Goal: Information Seeking & Learning: Learn about a topic

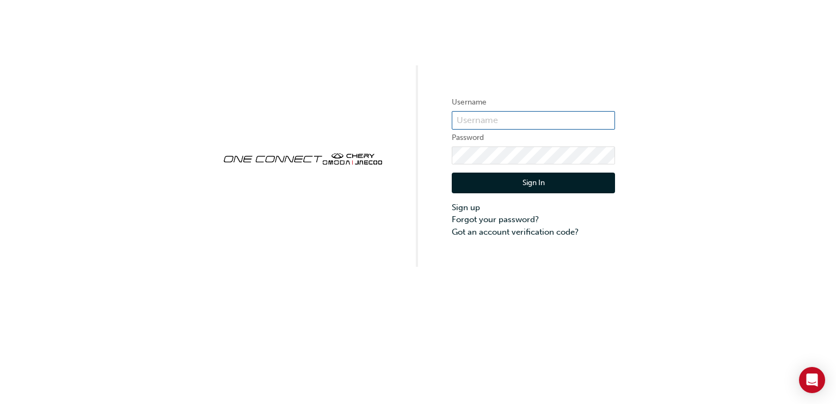
type input "CHAU1185"
click at [480, 182] on button "Sign In" at bounding box center [533, 182] width 163 height 21
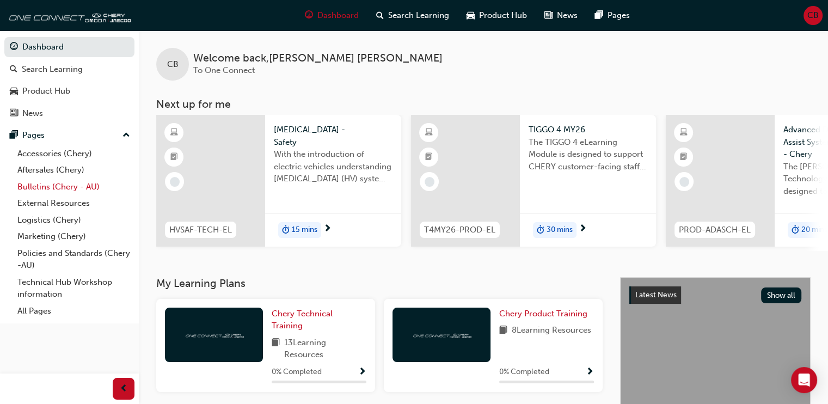
click at [89, 186] on link "Bulletins (Chery - AU)" at bounding box center [73, 186] width 121 height 17
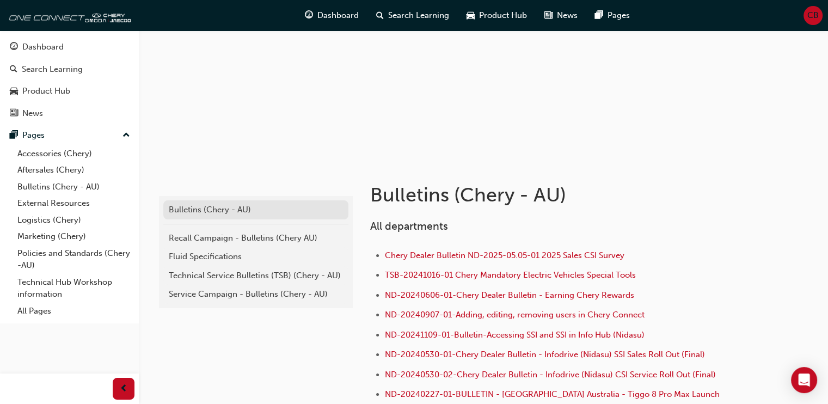
scroll to position [98, 0]
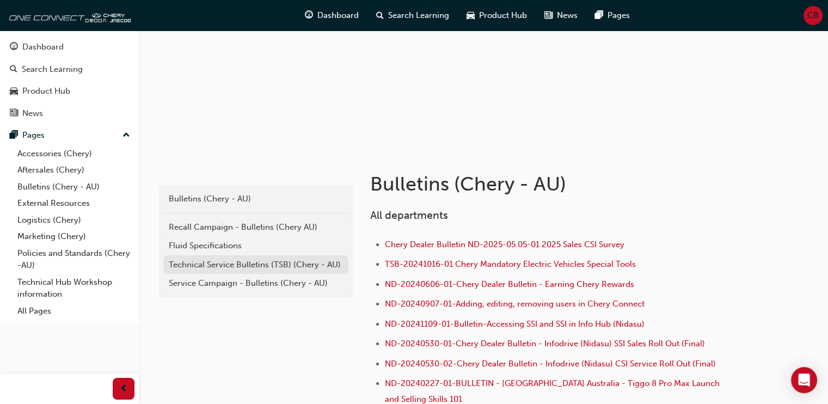
click at [187, 264] on div "Technical Service Bulletins (TSB) (Chery - AU)" at bounding box center [256, 264] width 174 height 13
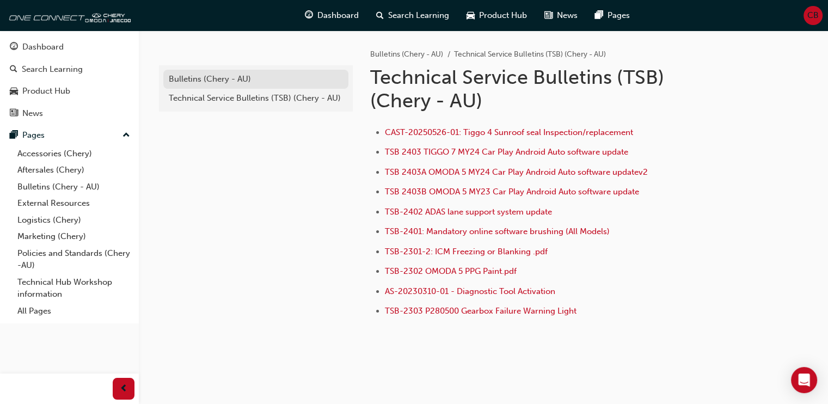
click at [220, 78] on div "Bulletins (Chery - AU)" at bounding box center [256, 79] width 174 height 13
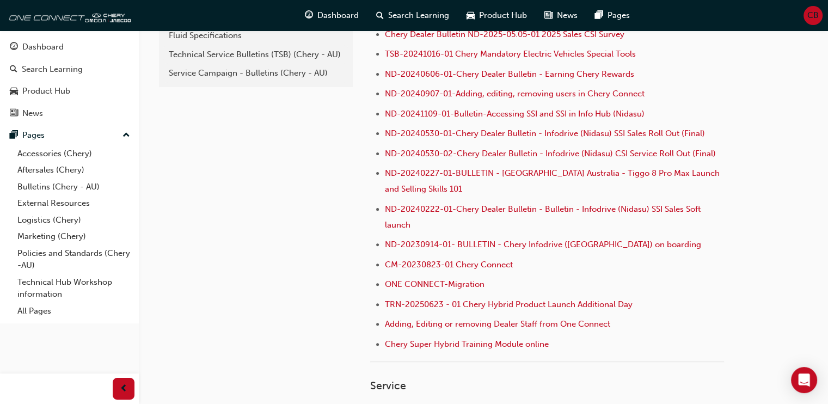
scroll to position [308, 0]
click at [72, 173] on link "Aftersales (Chery)" at bounding box center [73, 170] width 121 height 17
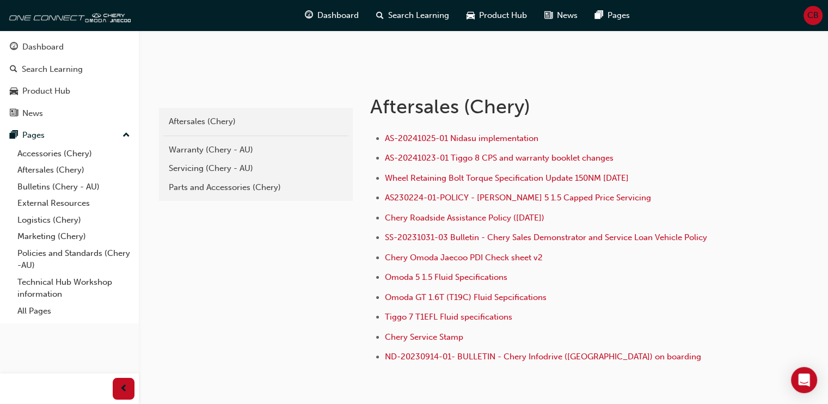
scroll to position [176, 0]
click at [89, 188] on link "Bulletins (Chery - AU)" at bounding box center [73, 186] width 121 height 17
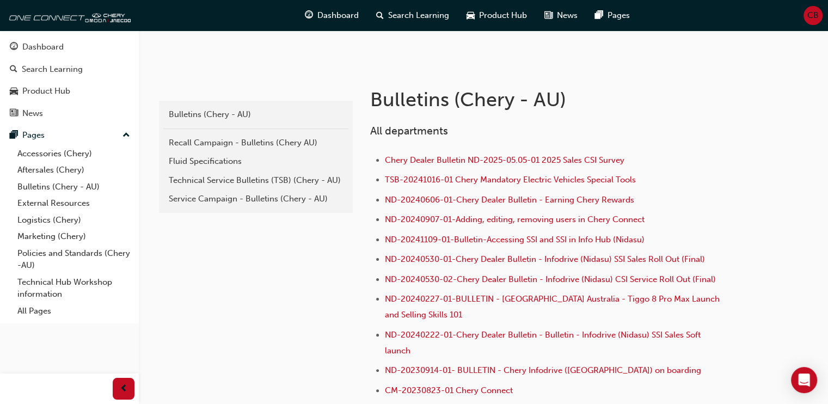
scroll to position [182, 0]
click at [287, 177] on div "Technical Service Bulletins (TSB) (Chery - AU)" at bounding box center [256, 181] width 174 height 13
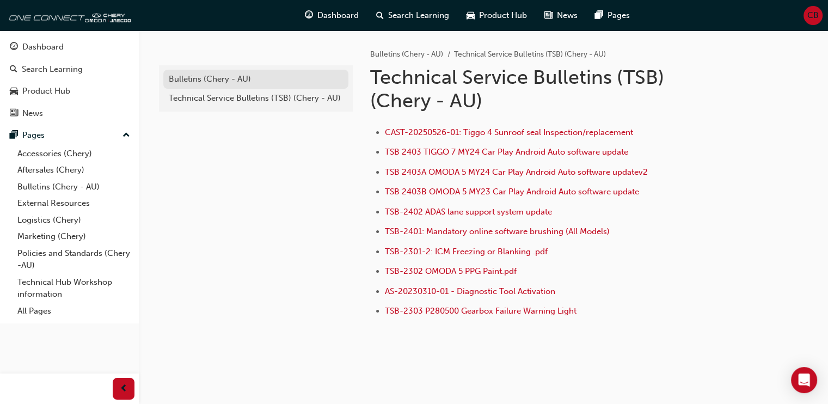
click at [180, 72] on link "Bulletins (Chery - AU)" at bounding box center [255, 79] width 185 height 19
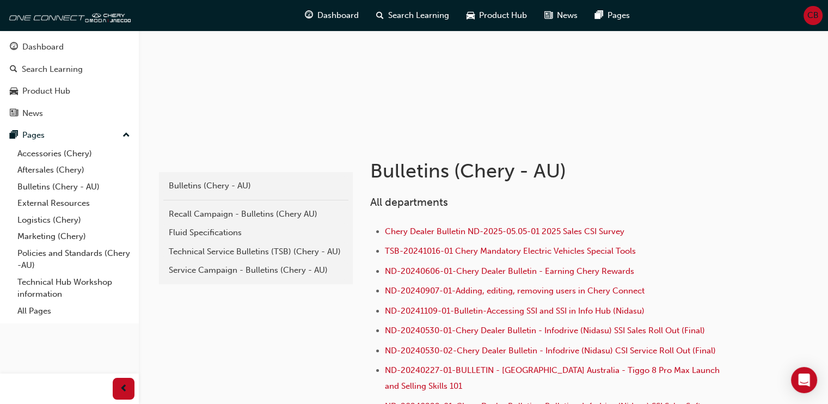
scroll to position [115, 0]
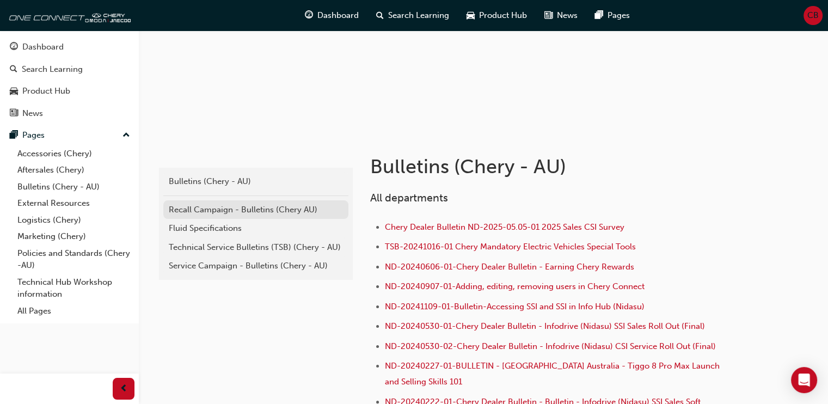
click at [254, 209] on div "Recall Campaign - Bulletins (Chery AU)" at bounding box center [256, 209] width 174 height 13
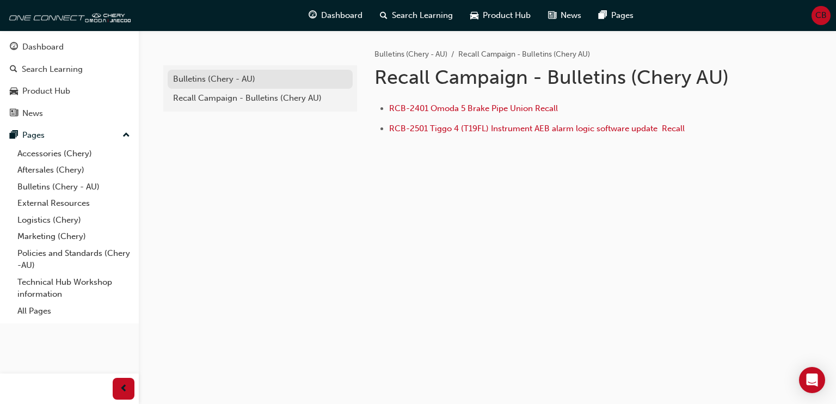
click at [221, 79] on div "Bulletins (Chery - AU)" at bounding box center [260, 79] width 174 height 13
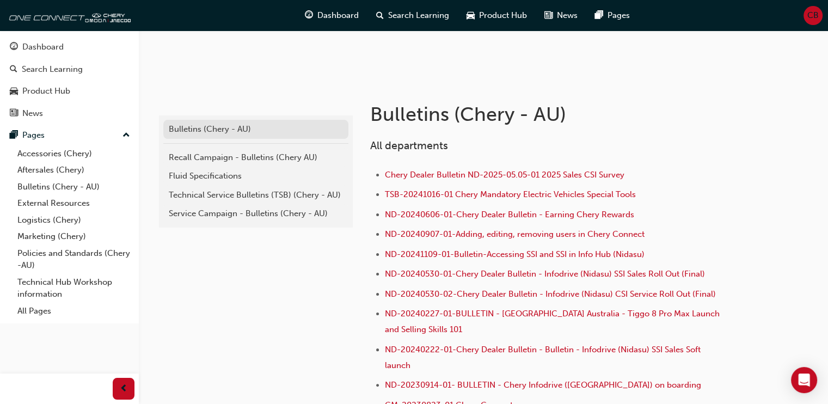
scroll to position [168, 0]
click at [94, 185] on link "Bulletins (Chery - AU)" at bounding box center [73, 186] width 121 height 17
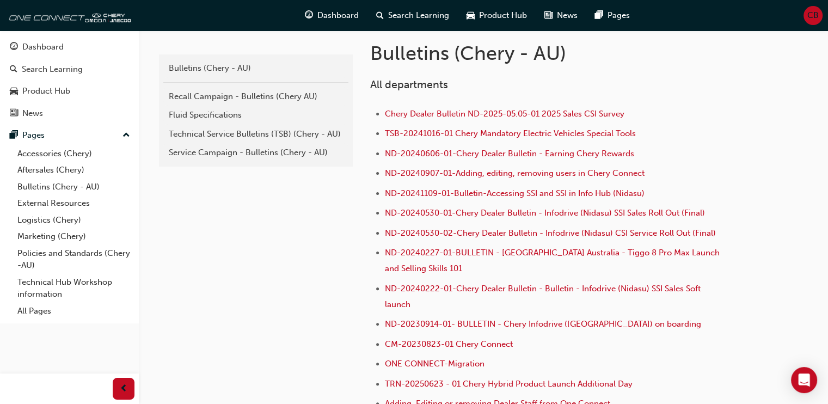
scroll to position [233, 0]
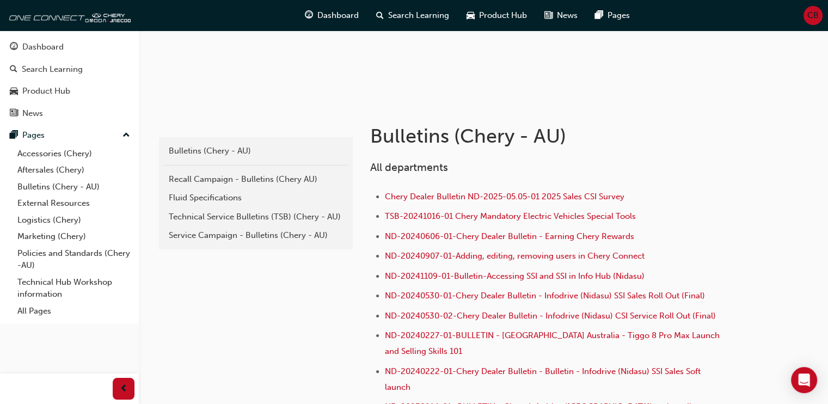
scroll to position [176, 0]
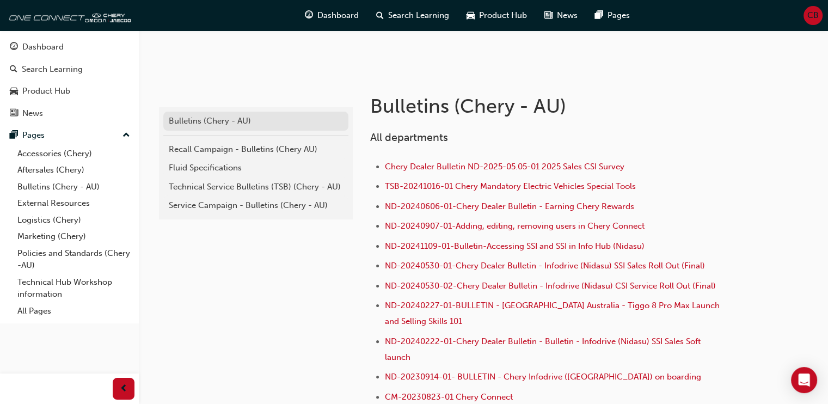
click at [230, 119] on div "Bulletins (Chery - AU)" at bounding box center [256, 121] width 174 height 13
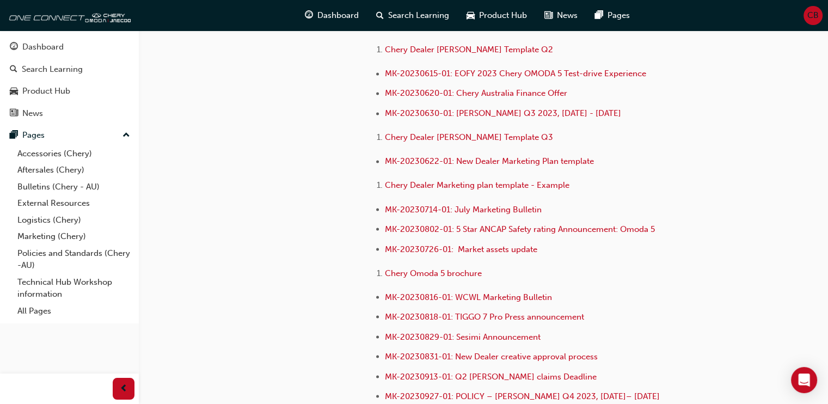
scroll to position [1871, 0]
click at [35, 188] on link "Bulletins (Chery - AU)" at bounding box center [73, 186] width 121 height 17
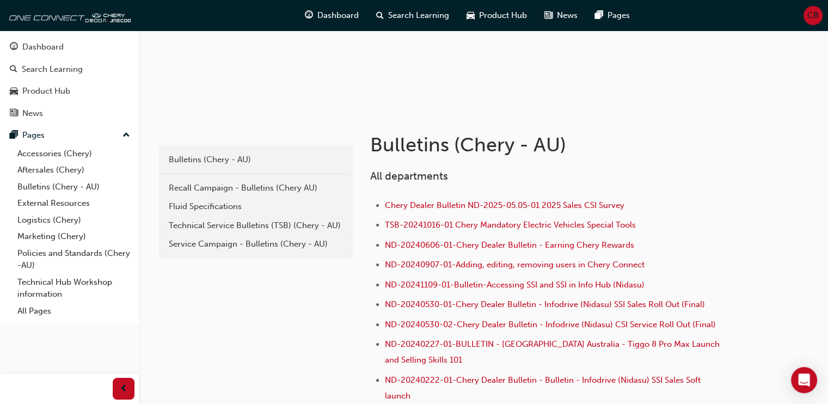
scroll to position [138, 0]
click at [193, 188] on div "Recall Campaign - Bulletins (Chery AU)" at bounding box center [256, 187] width 174 height 13
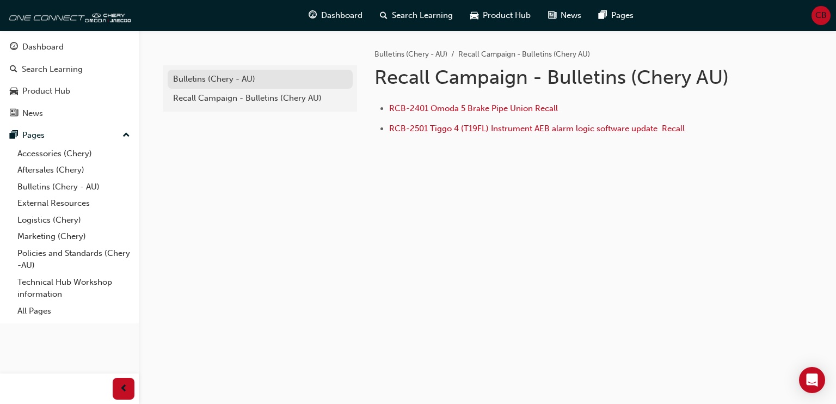
click at [206, 78] on div "Bulletins (Chery - AU)" at bounding box center [260, 79] width 174 height 13
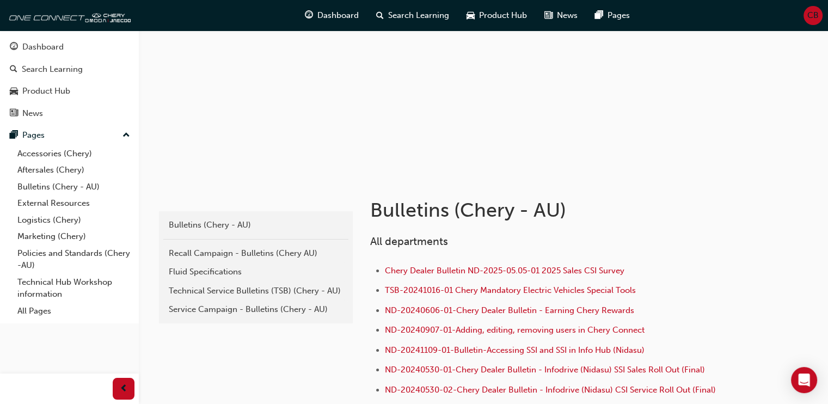
scroll to position [74, 0]
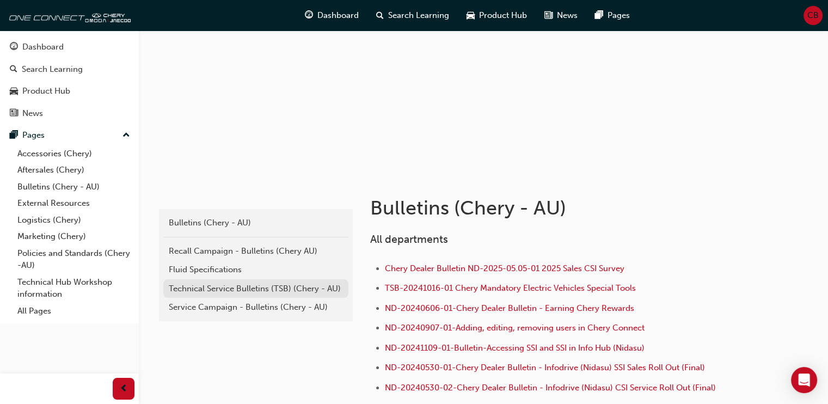
click at [203, 288] on div "Technical Service Bulletins (TSB) (Chery - AU)" at bounding box center [256, 288] width 174 height 13
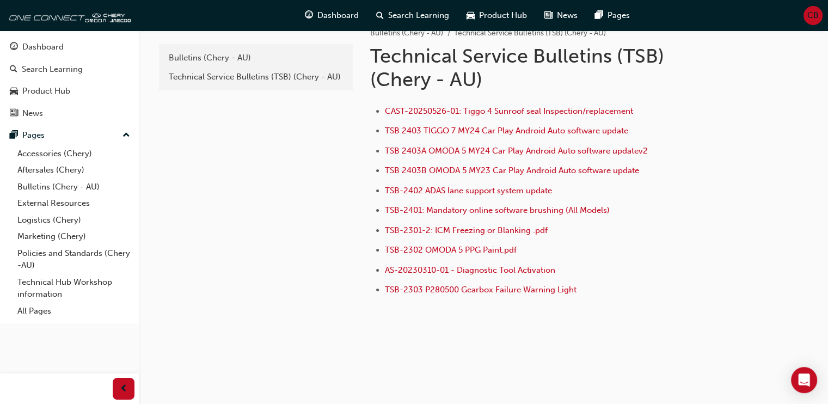
scroll to position [20, 0]
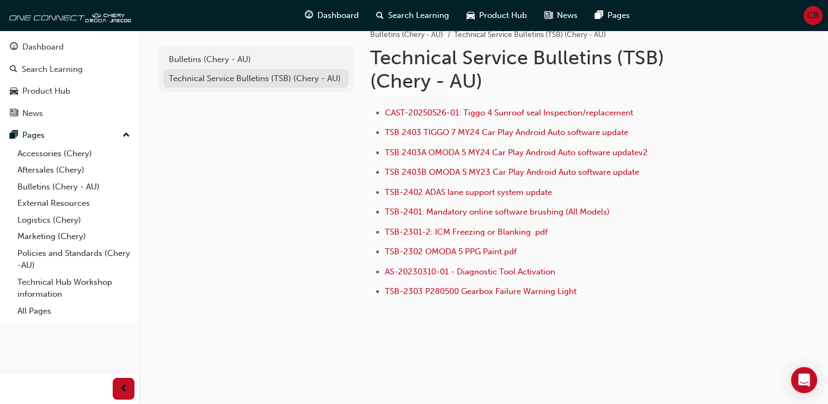
click at [251, 73] on div "Technical Service Bulletins (TSB) (Chery - AU)" at bounding box center [256, 78] width 174 height 13
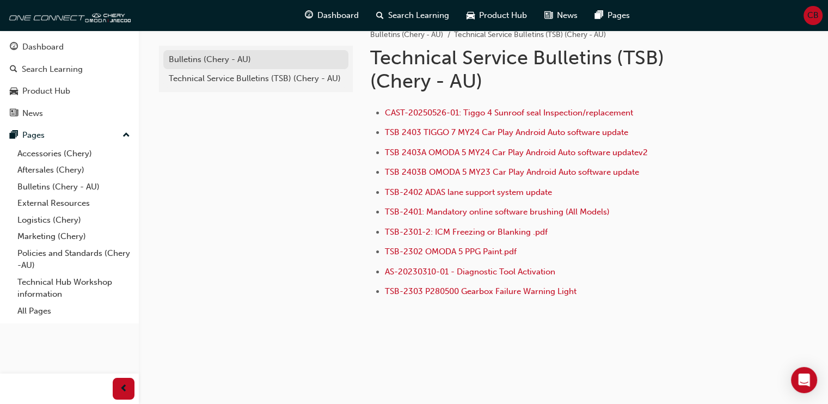
click at [220, 57] on div "Bulletins (Chery - AU)" at bounding box center [256, 59] width 174 height 13
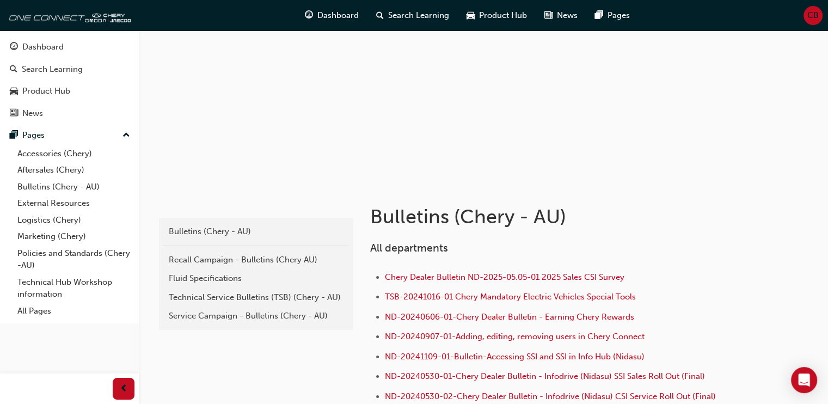
scroll to position [65, 0]
click at [208, 314] on div "Service Campaign - Bulletins (Chery - AU)" at bounding box center [256, 316] width 174 height 13
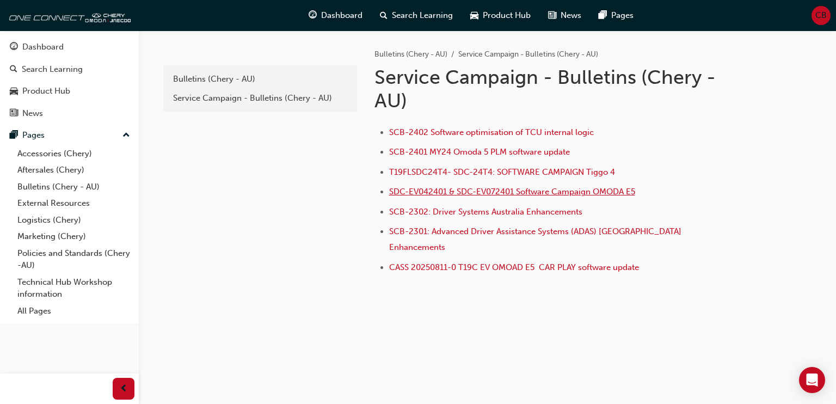
click at [417, 190] on span "SDC-EV042401 & SDC-EV072401 Software Campaign OMODA E5" at bounding box center [512, 192] width 246 height 10
click at [214, 79] on div "Bulletins (Chery - AU)" at bounding box center [260, 79] width 174 height 13
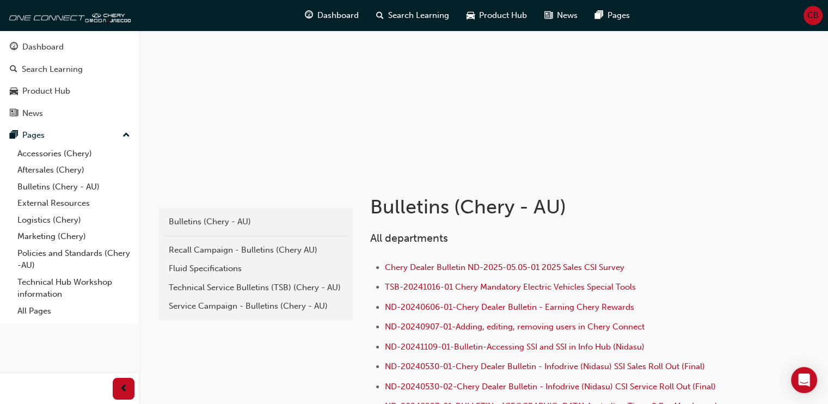
scroll to position [78, 0]
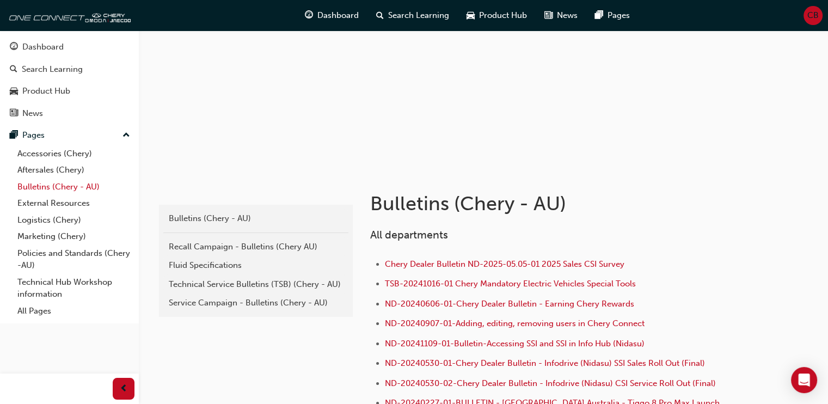
click at [63, 188] on link "Bulletins (Chery - AU)" at bounding box center [73, 186] width 121 height 17
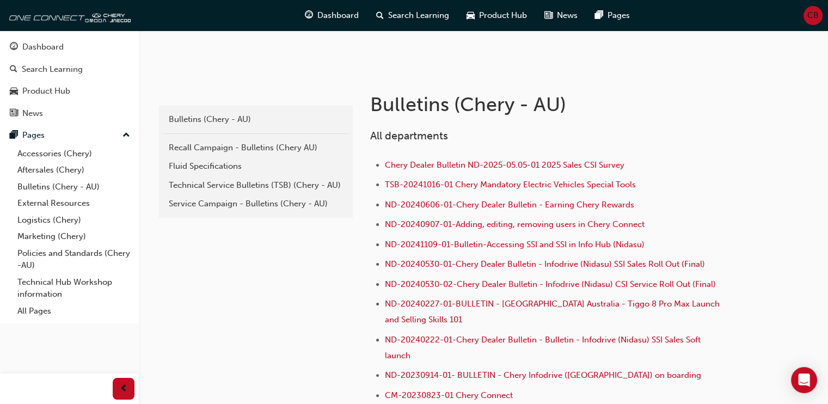
scroll to position [178, 0]
click at [264, 201] on div "Service Campaign - Bulletins (Chery - AU)" at bounding box center [256, 203] width 174 height 13
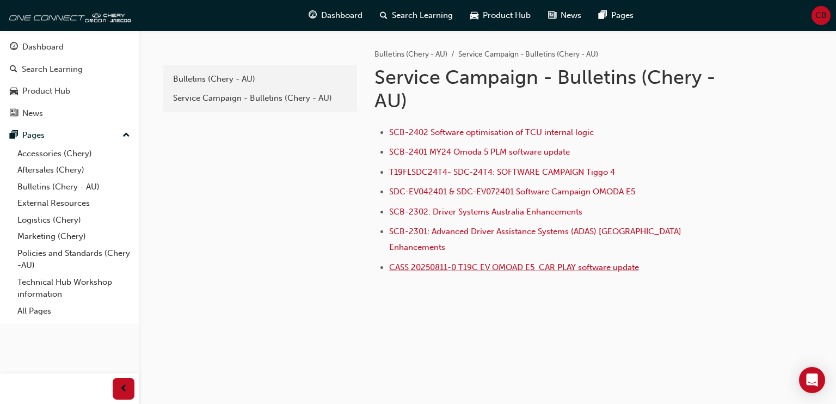
click at [486, 262] on span "CASS 20250811-0 T19C EV OMOAD E5 CAR PLAY software update" at bounding box center [514, 267] width 250 height 10
